Goal: Task Accomplishment & Management: Use online tool/utility

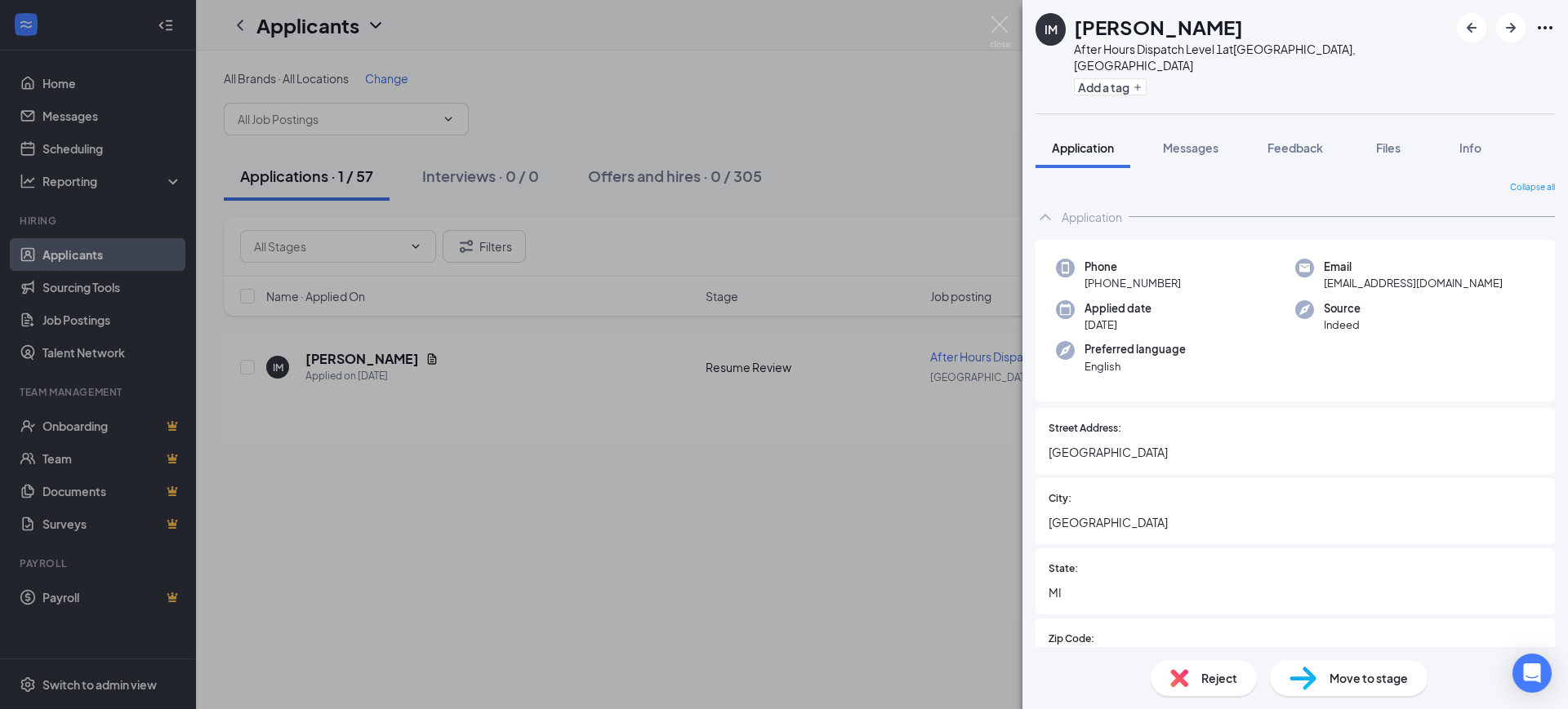
scroll to position [816, 0]
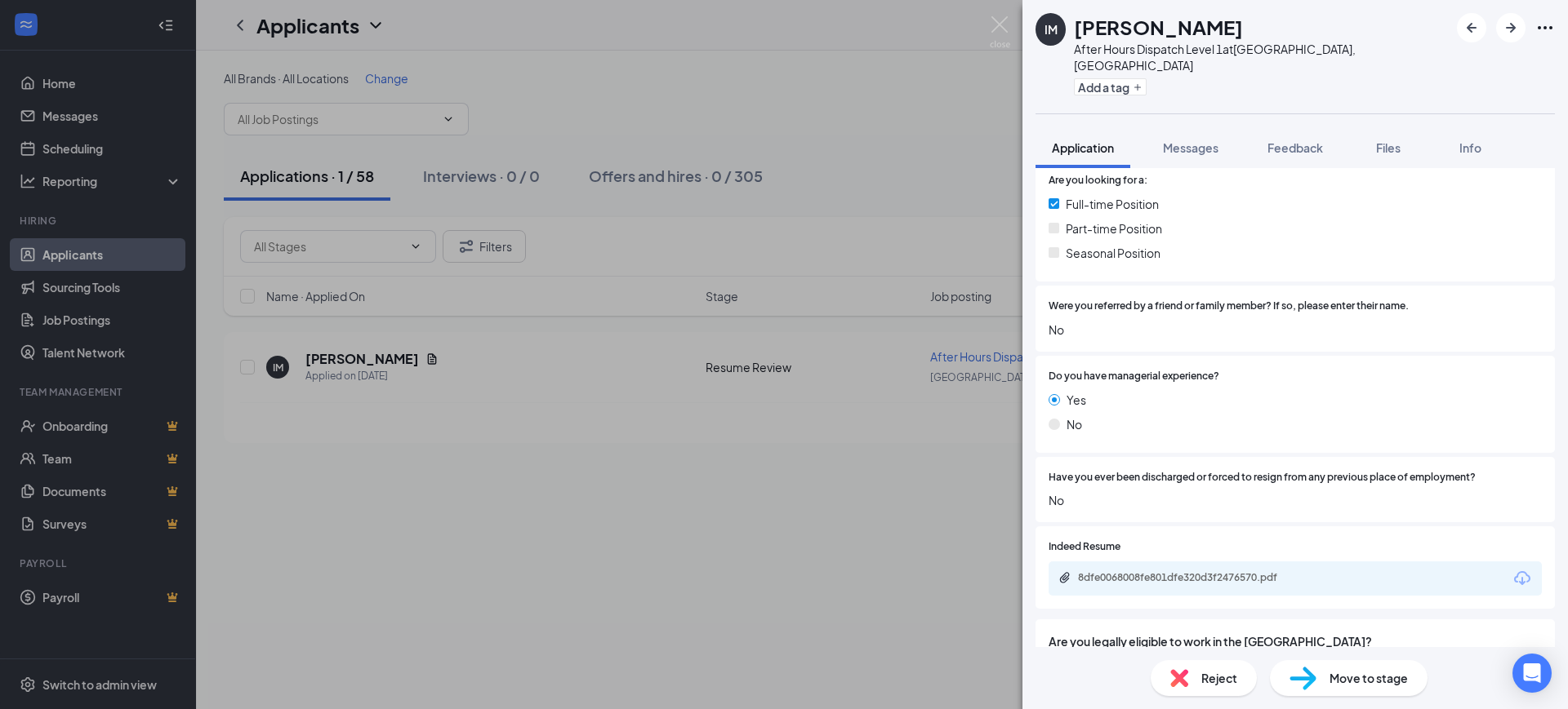
click at [703, 393] on div "IM [PERSON_NAME] After Hours Dispatch Level 1 at [GEOGRAPHIC_DATA], [GEOGRAPHIC…" at bounding box center [784, 354] width 1568 height 709
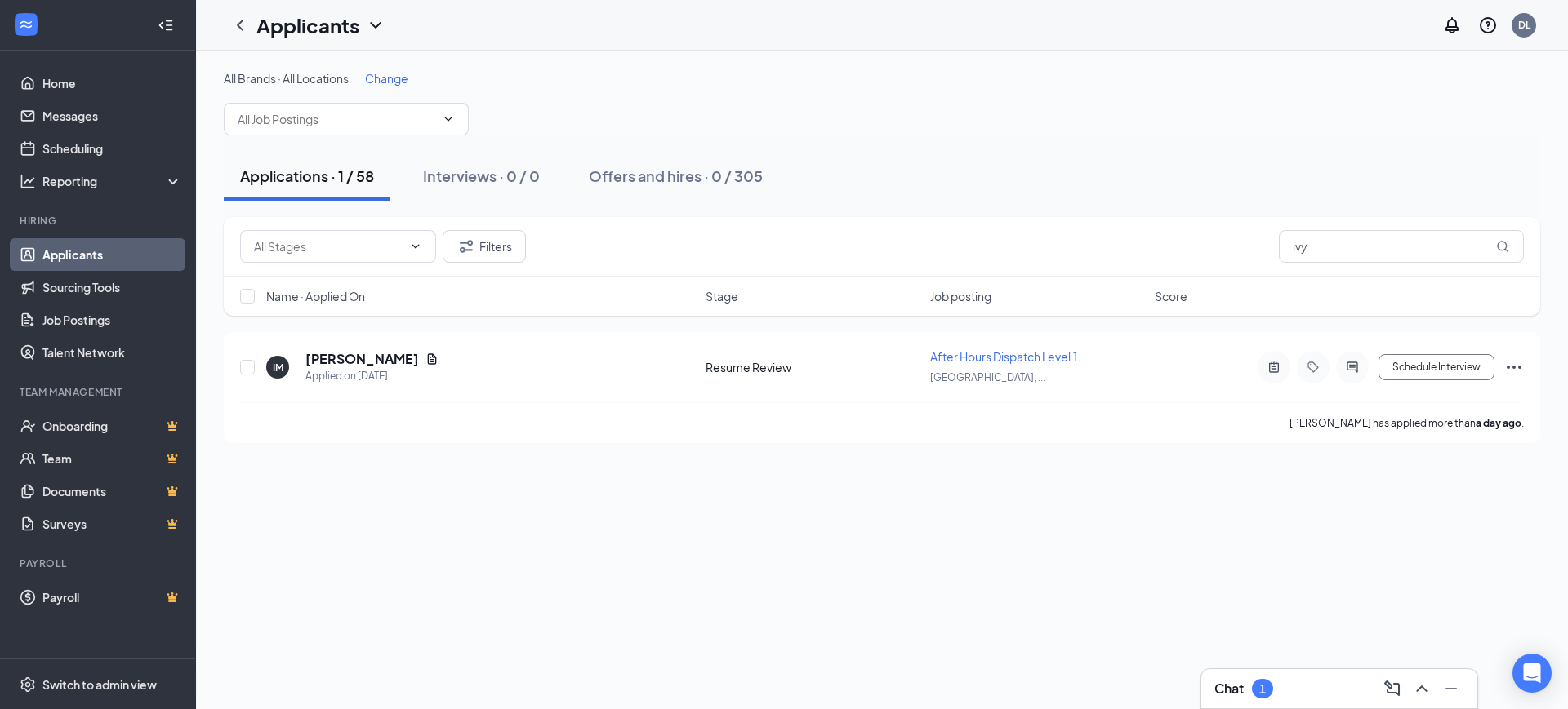
click at [1276, 679] on div "Chat 1" at bounding box center [1339, 688] width 250 height 26
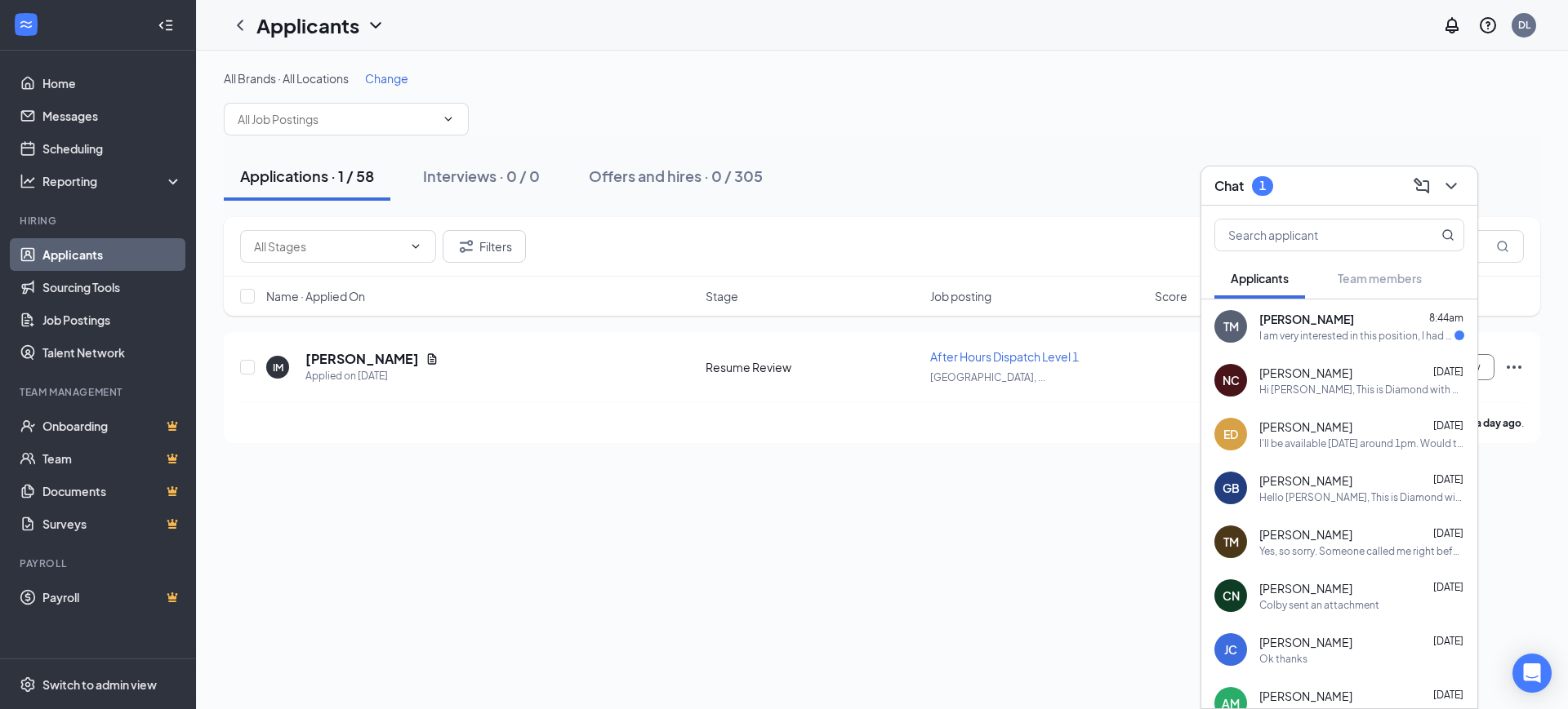
click at [1311, 341] on div "I am very interested in this position, I had a missed call from there [DATE]. W…" at bounding box center [1356, 335] width 195 height 14
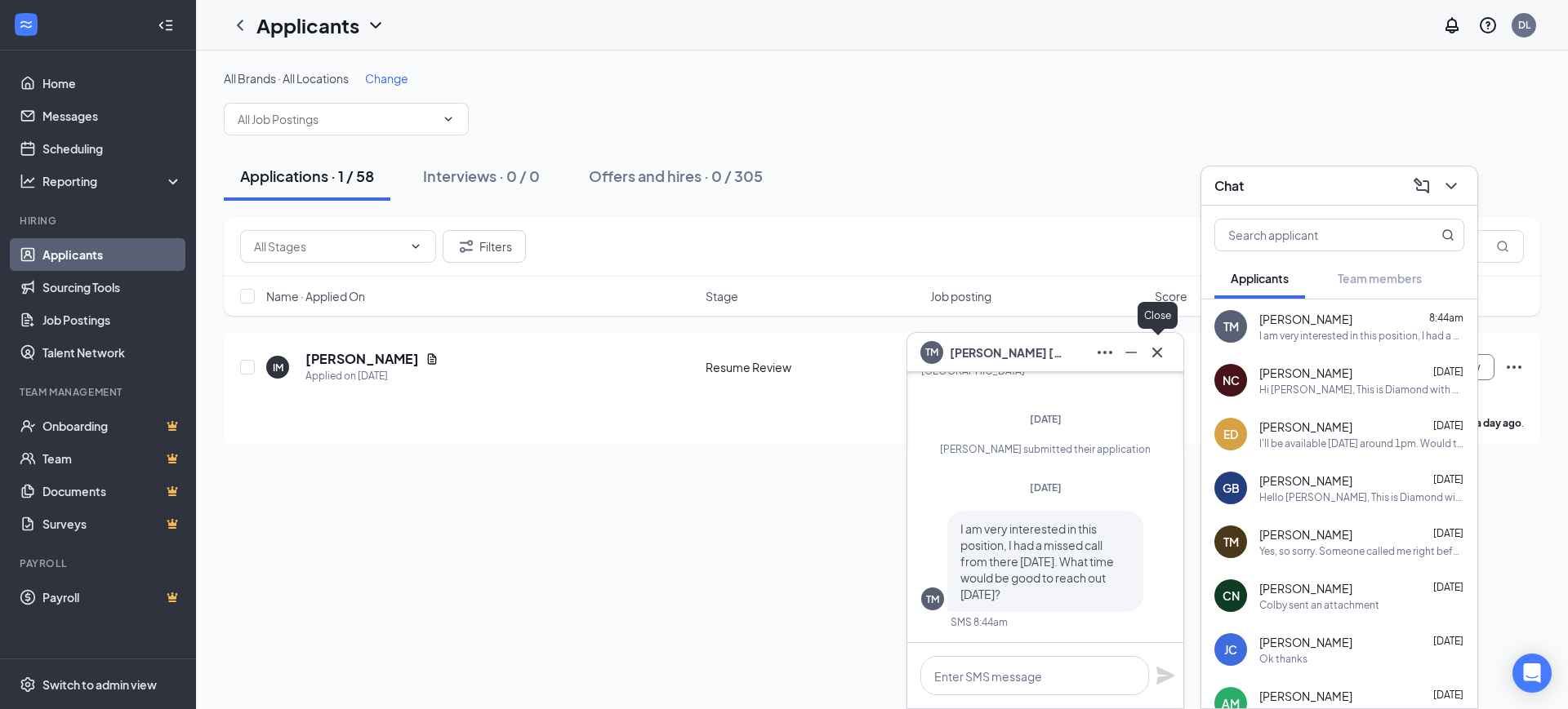
click at [1155, 350] on icon "Cross" at bounding box center [1157, 352] width 10 height 10
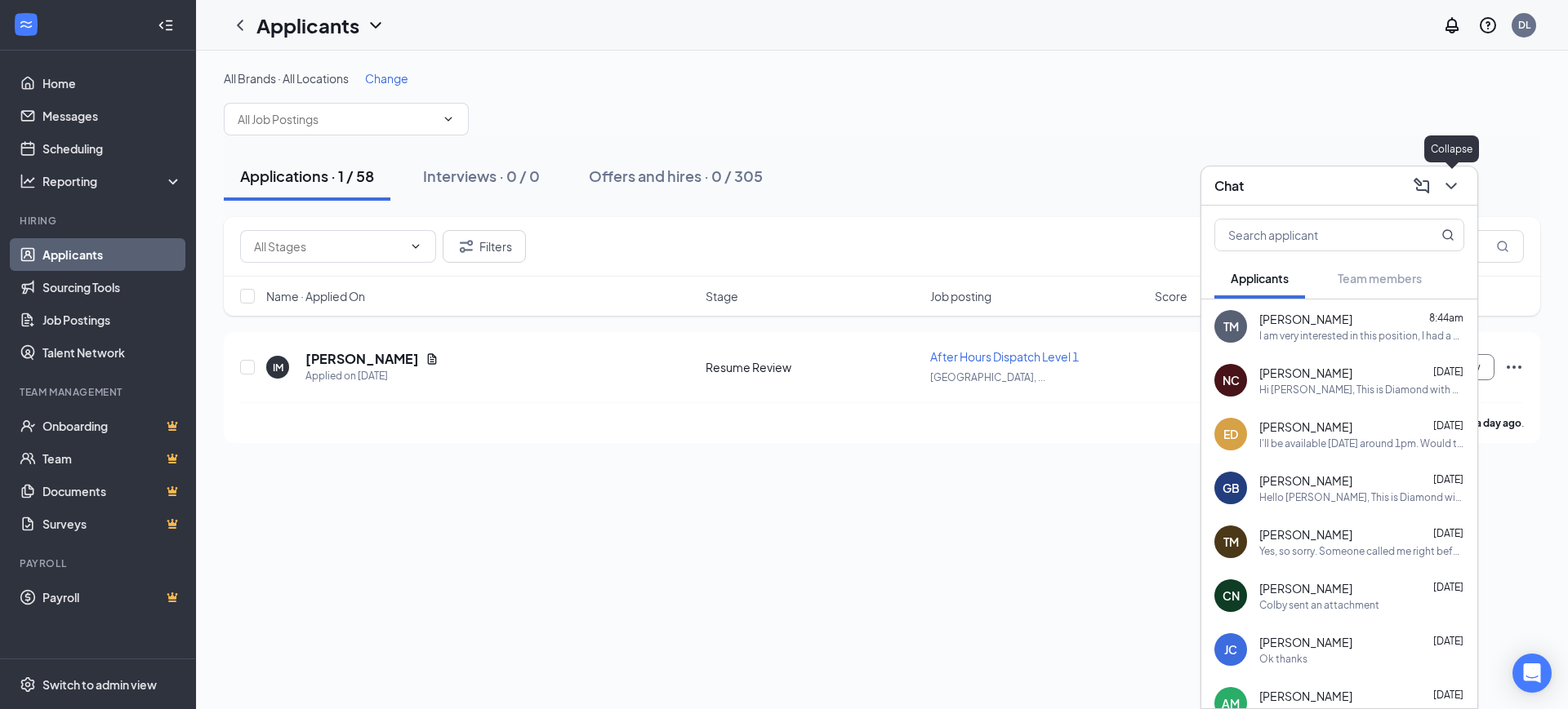
click at [1457, 183] on icon "ChevronDown" at bounding box center [1451, 186] width 20 height 20
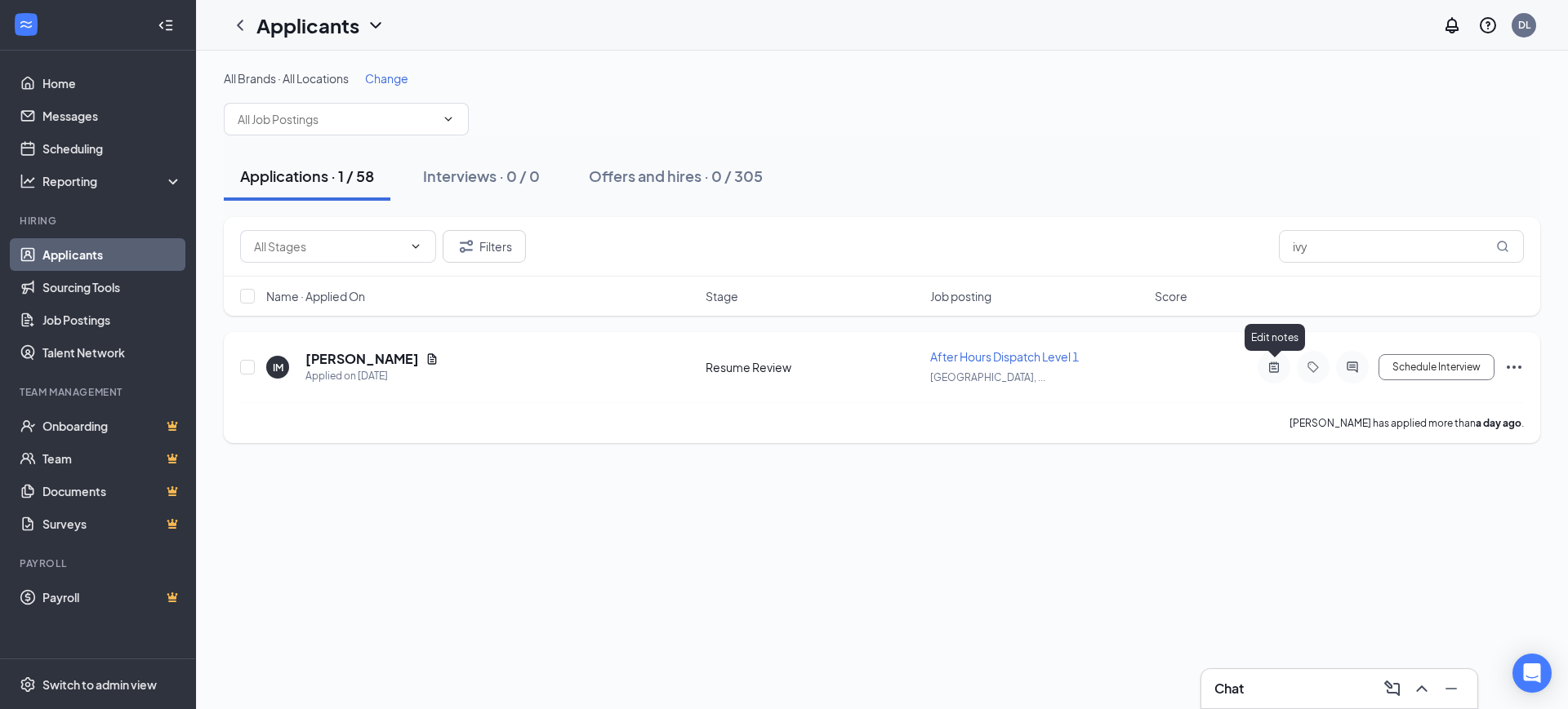
click at [1281, 371] on icon "ActiveNote" at bounding box center [1274, 368] width 20 height 13
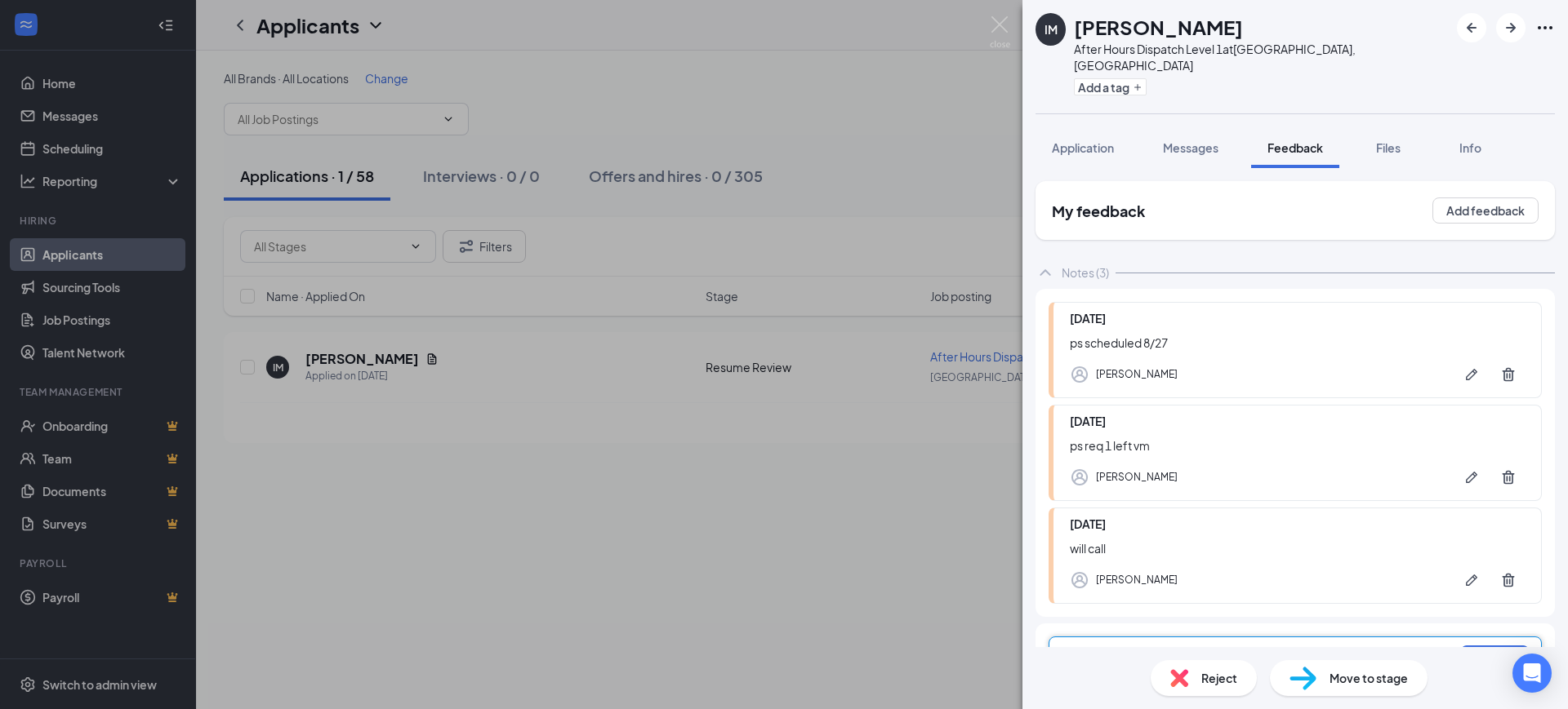
scroll to position [2, 0]
click at [1125, 648] on div at bounding box center [1260, 657] width 385 height 17
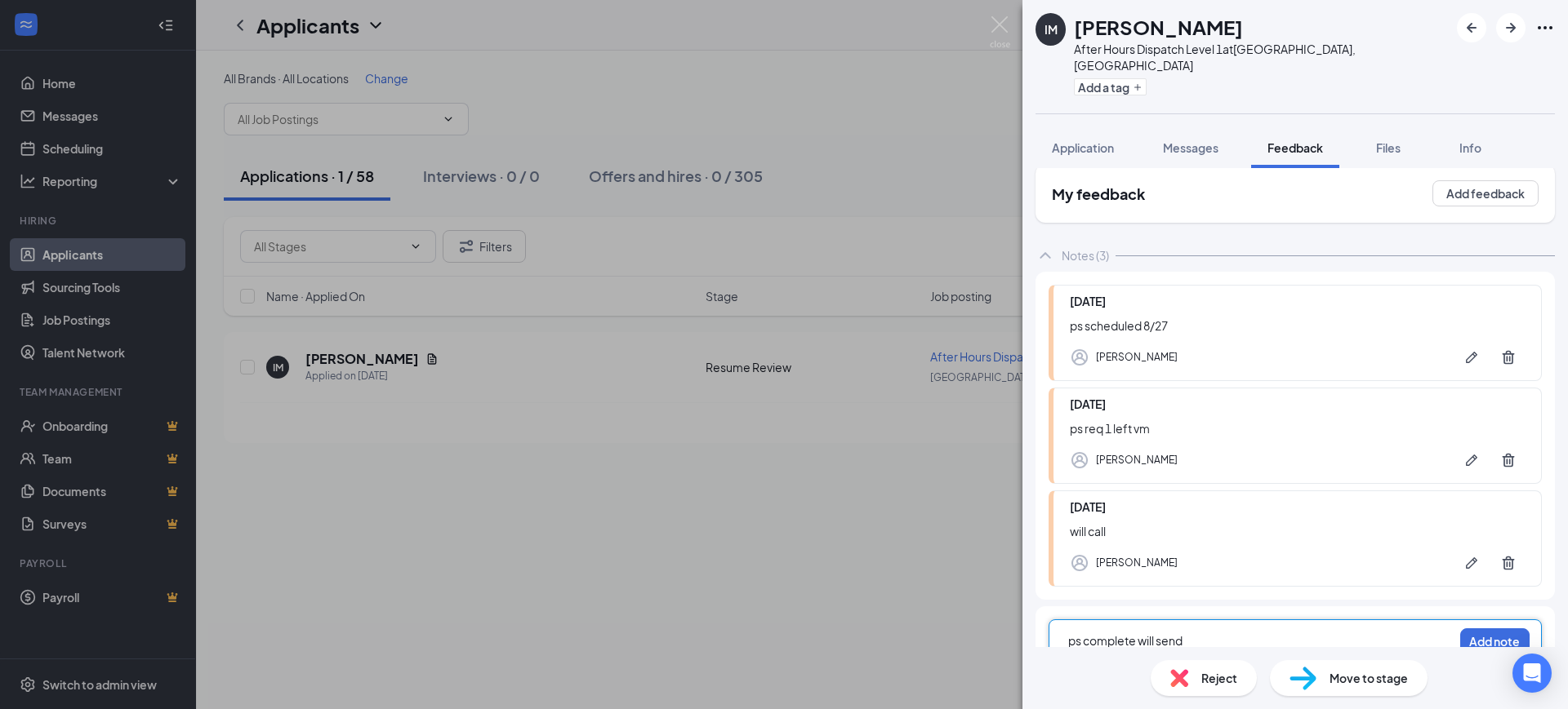
scroll to position [30, 0]
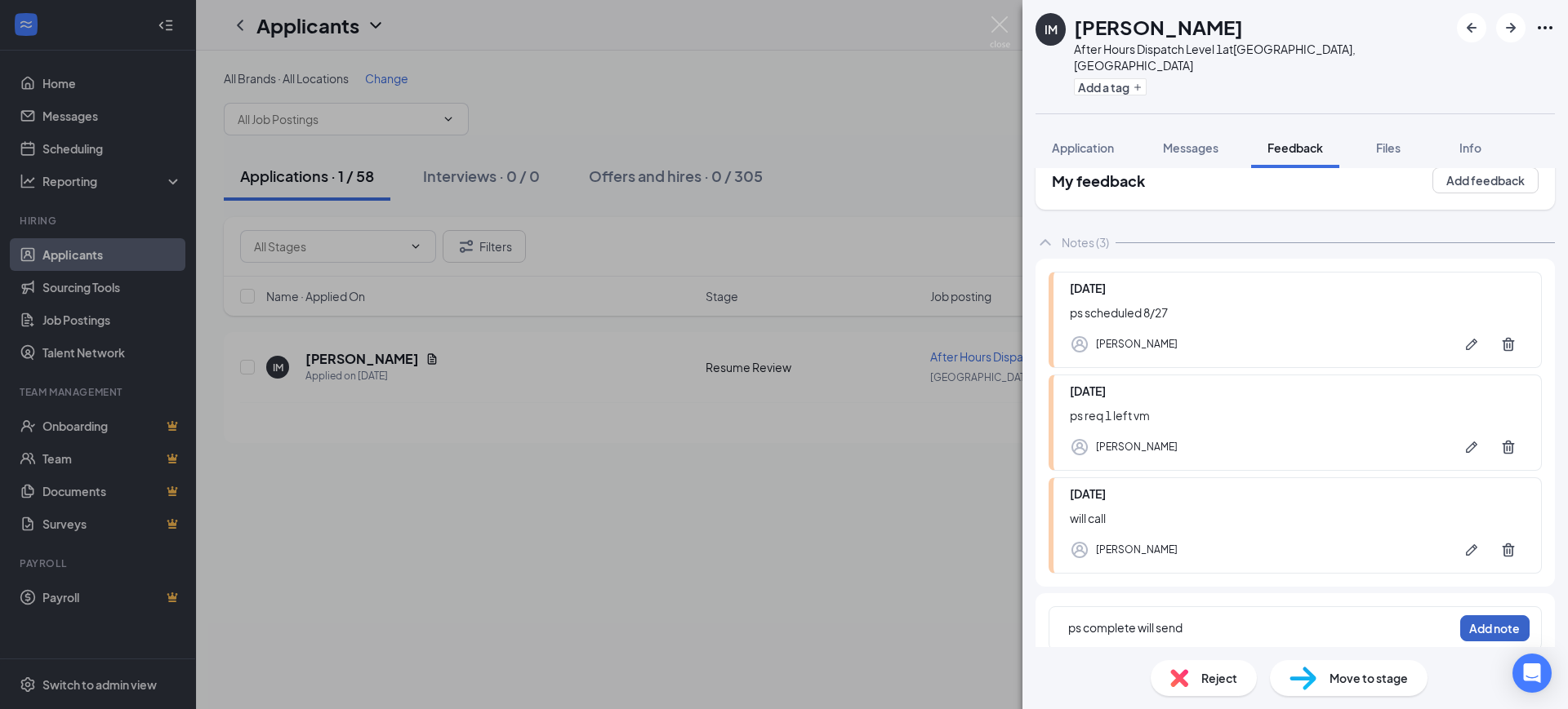
click at [1463, 615] on button "Add note" at bounding box center [1495, 628] width 70 height 26
